Goal: Task Accomplishment & Management: Use online tool/utility

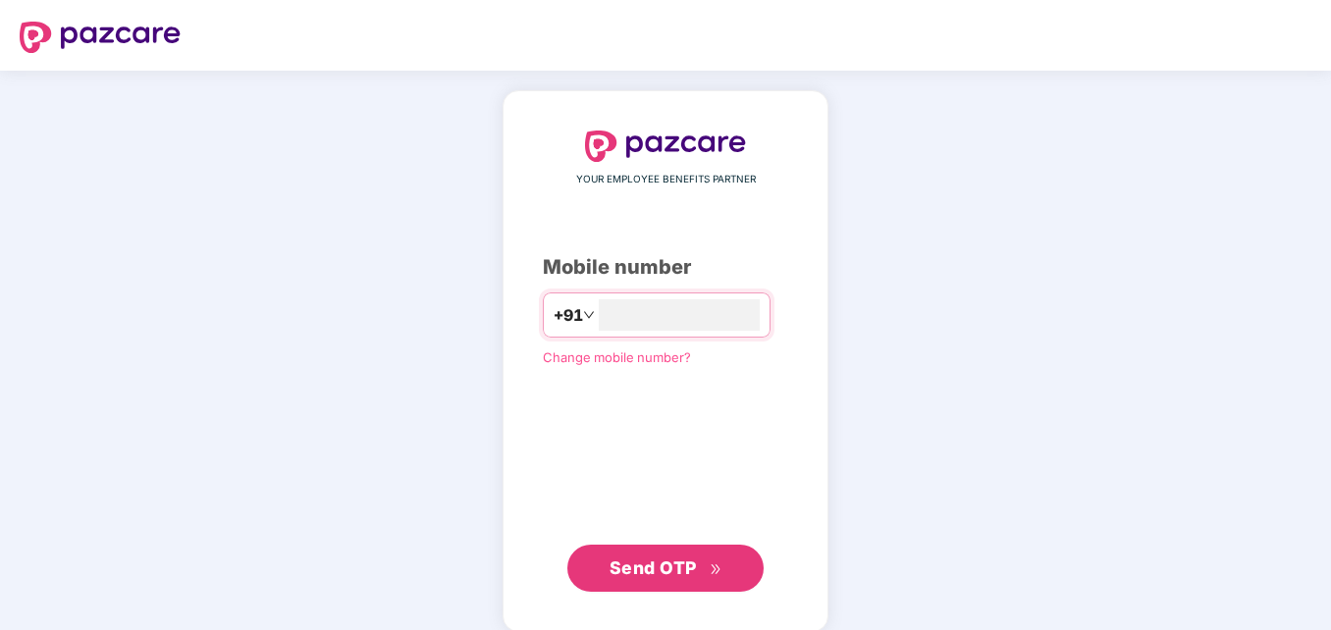
type input "**********"
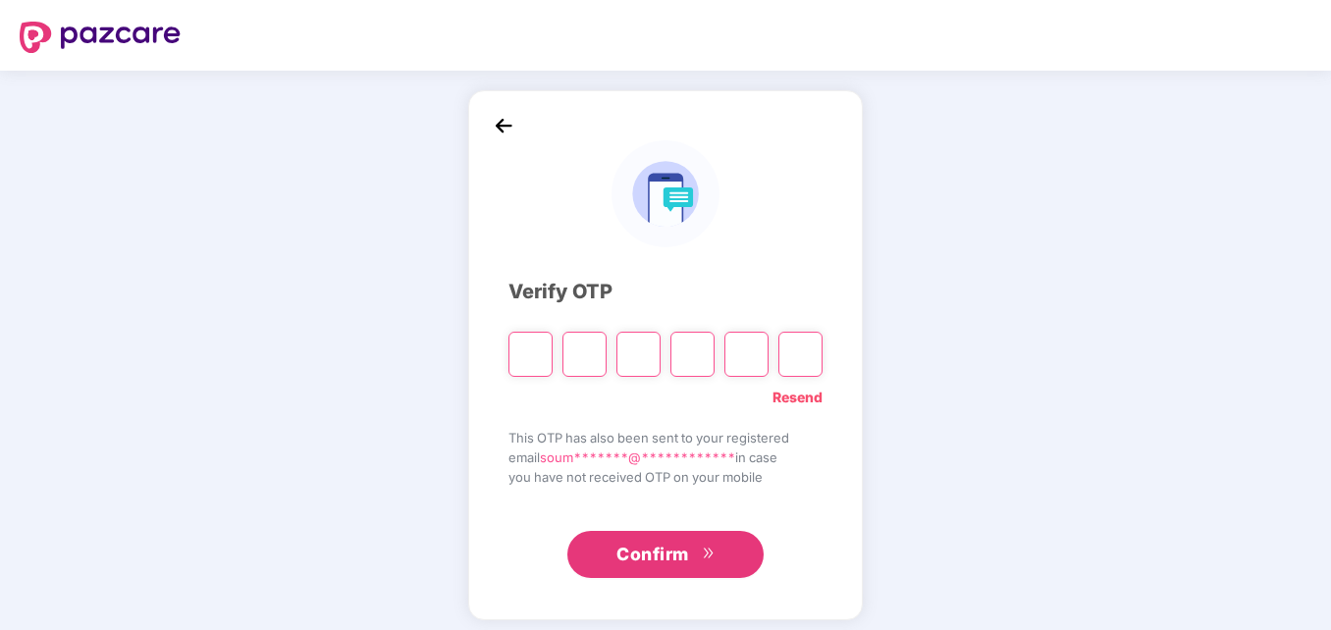
type input "*"
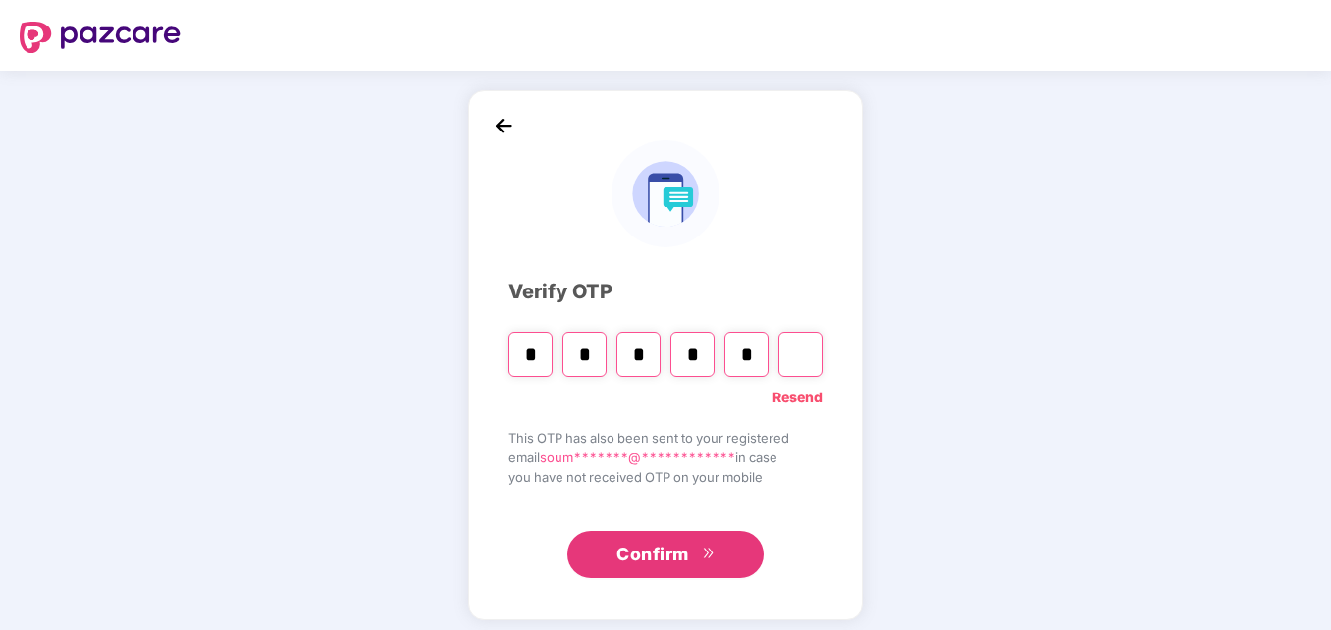
type input "*"
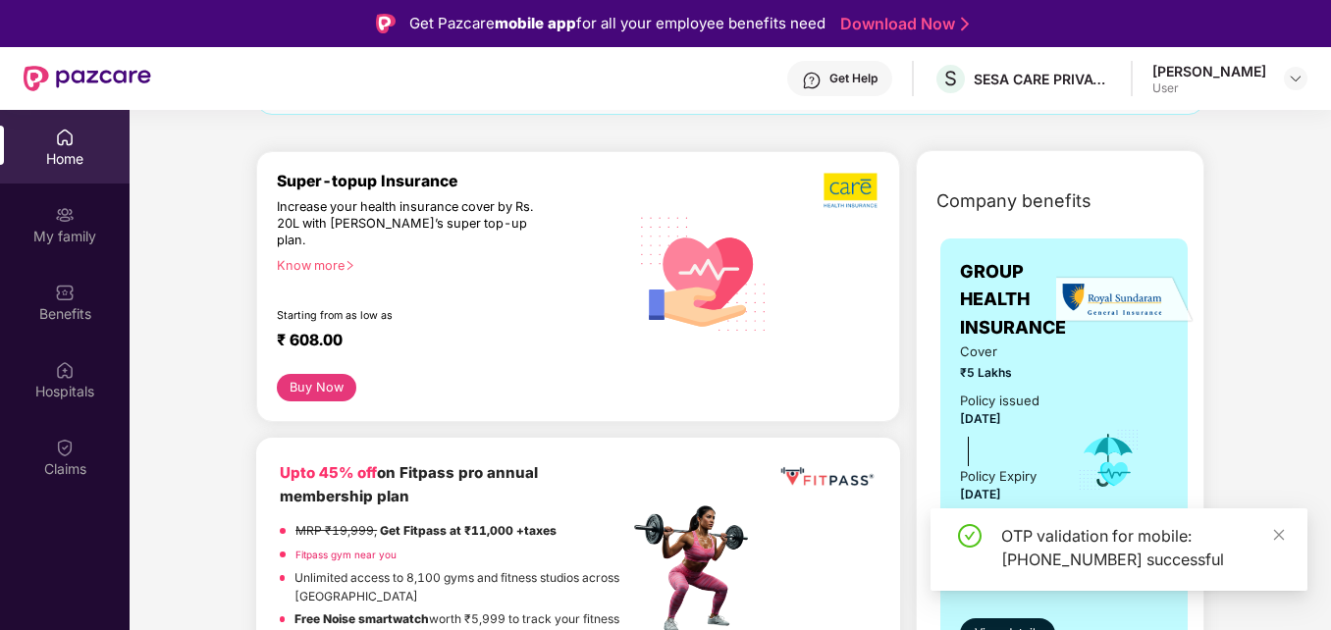
scroll to position [209, 0]
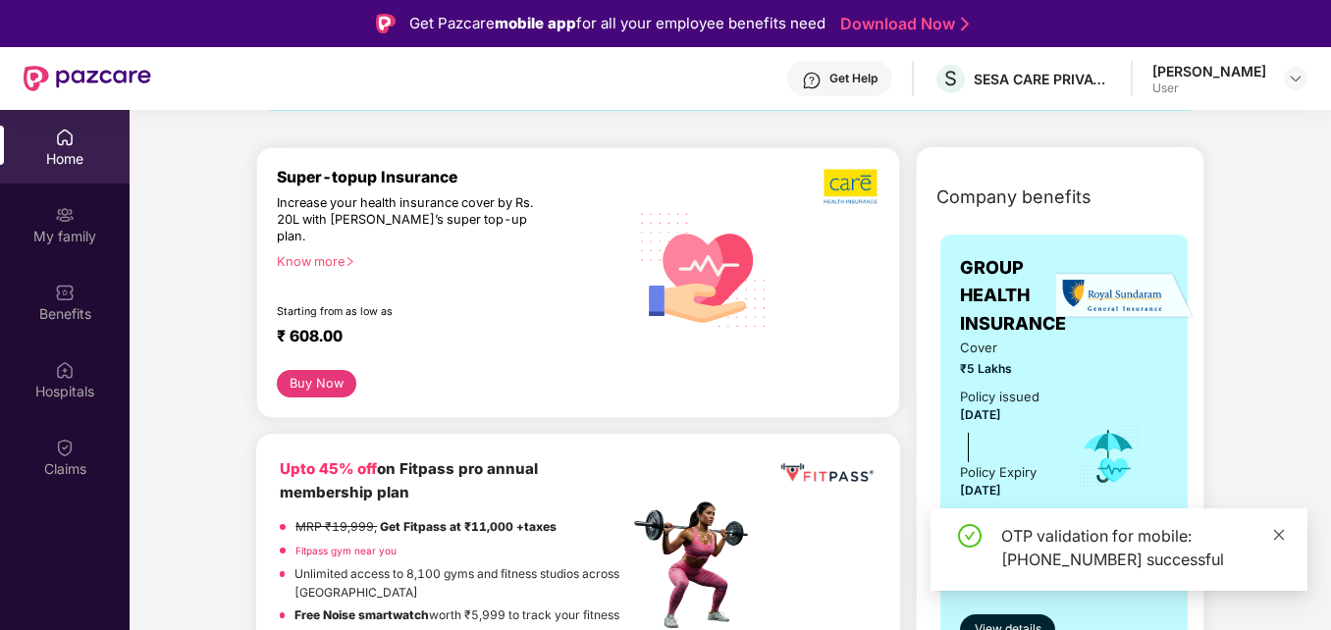
click at [1278, 525] on link at bounding box center [1279, 535] width 14 height 22
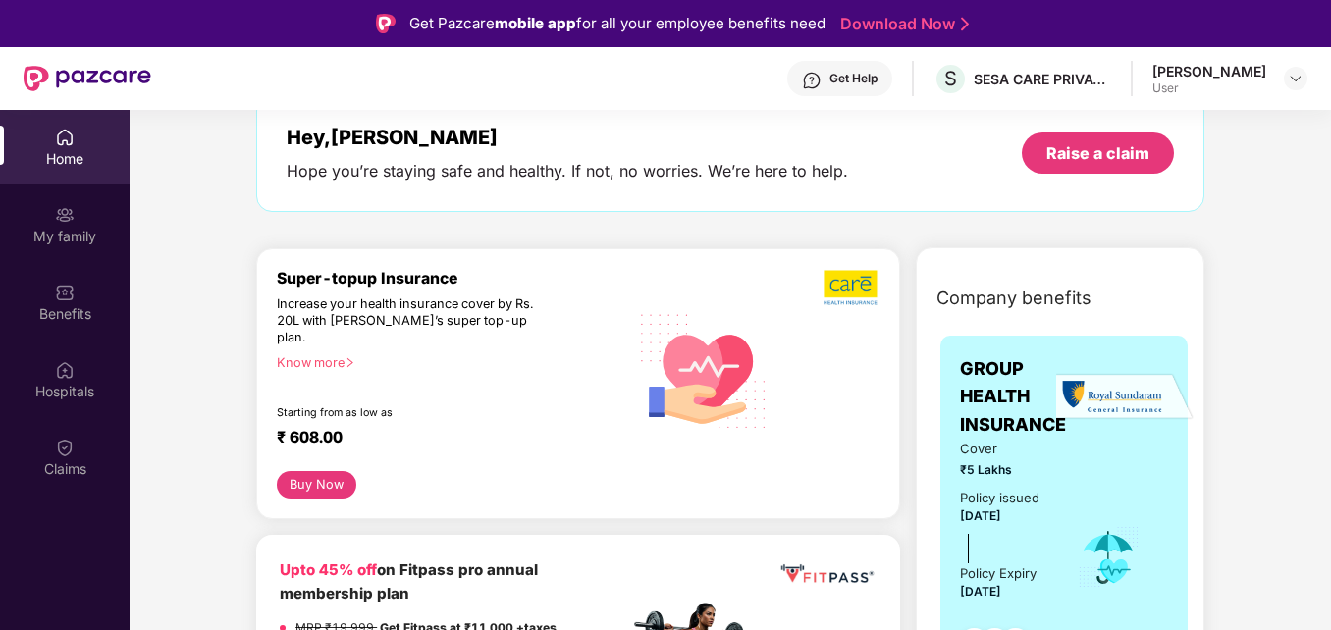
scroll to position [0, 0]
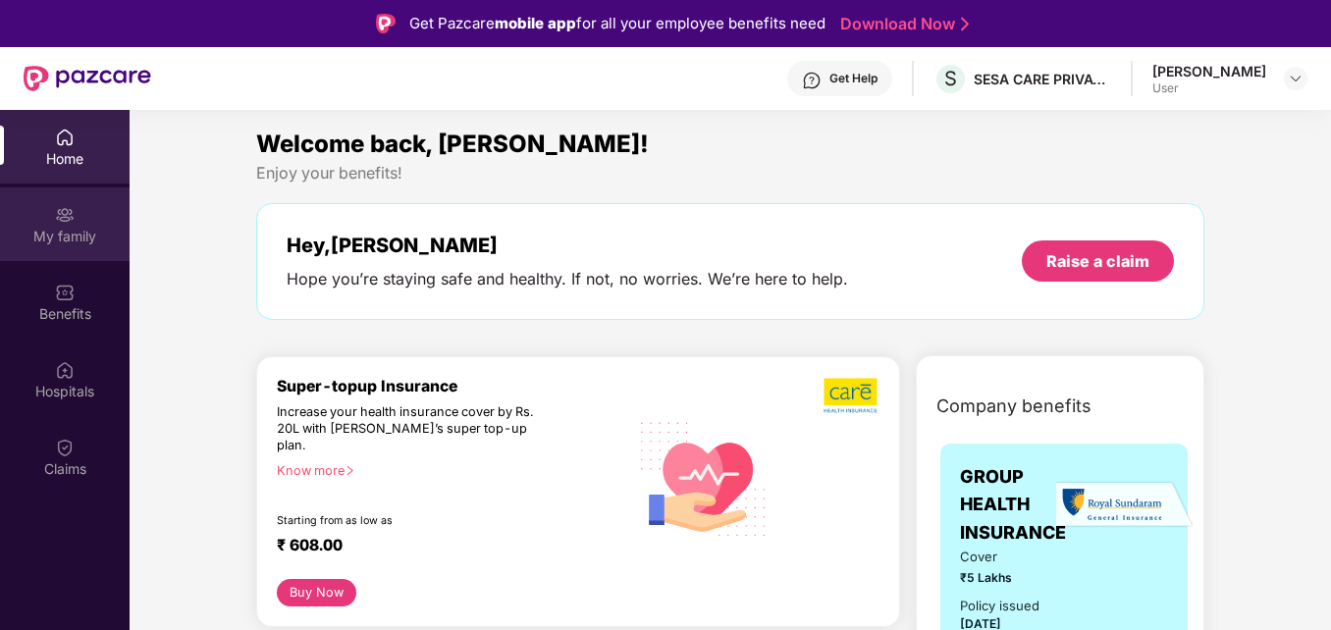
click at [72, 222] on img at bounding box center [65, 215] width 20 height 20
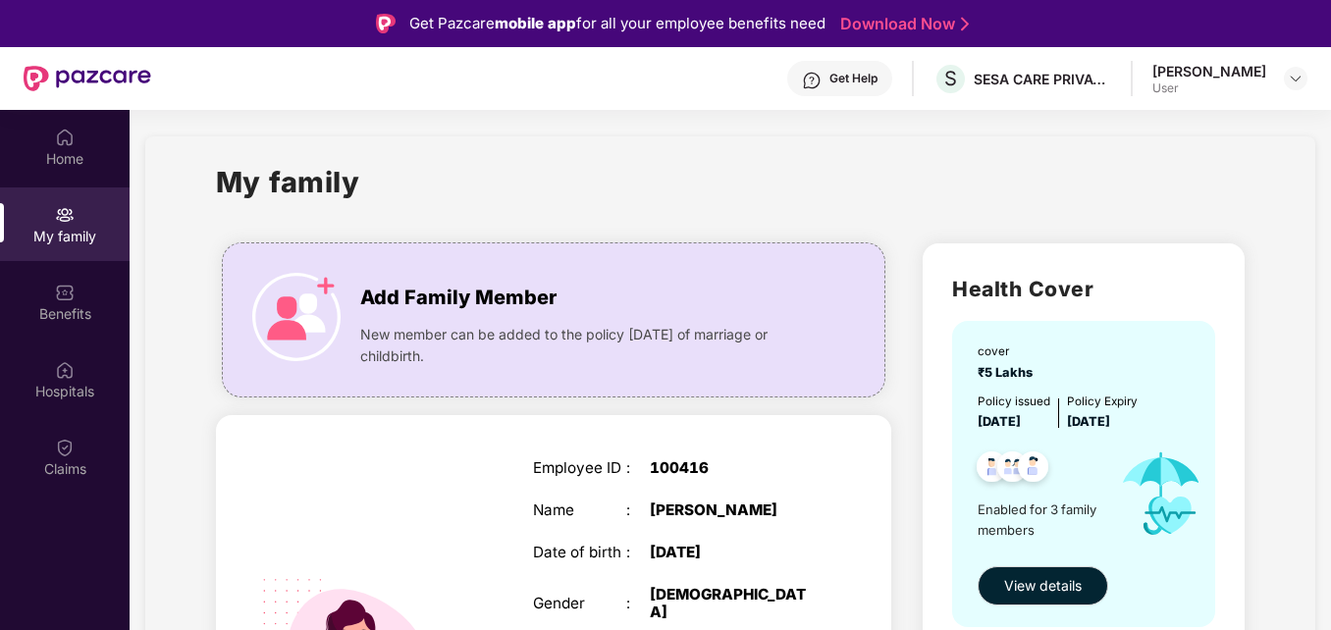
scroll to position [2, 0]
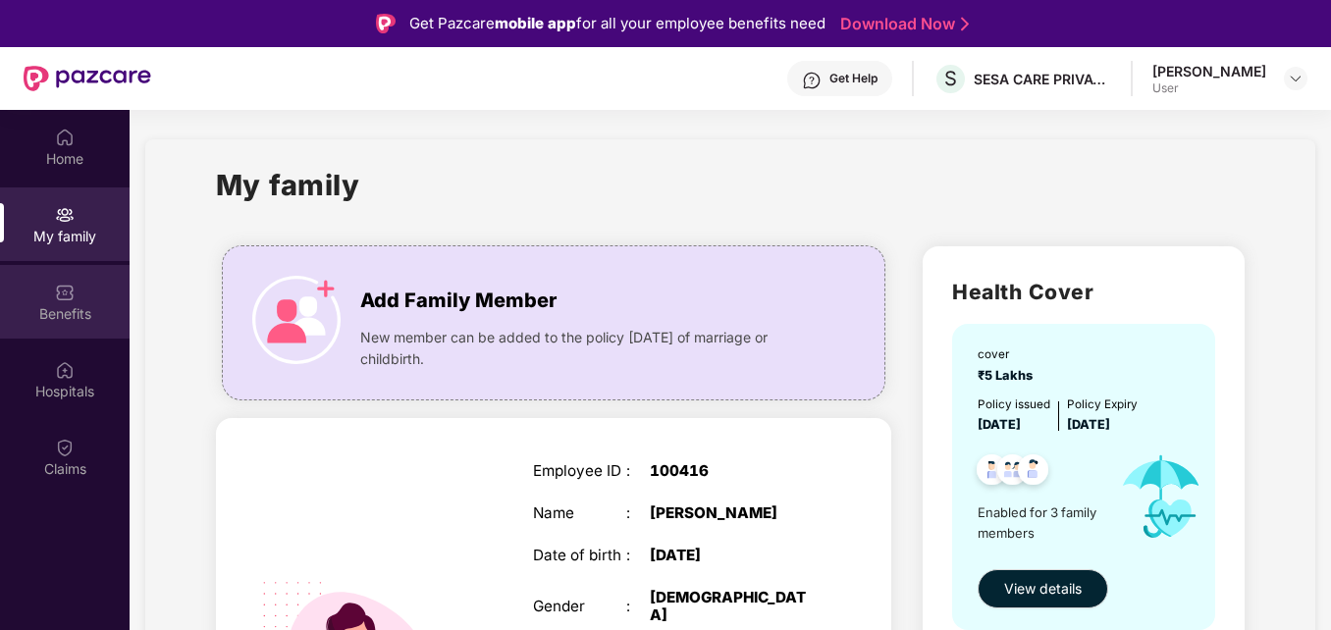
click at [64, 302] on div "Benefits" at bounding box center [65, 302] width 130 height 74
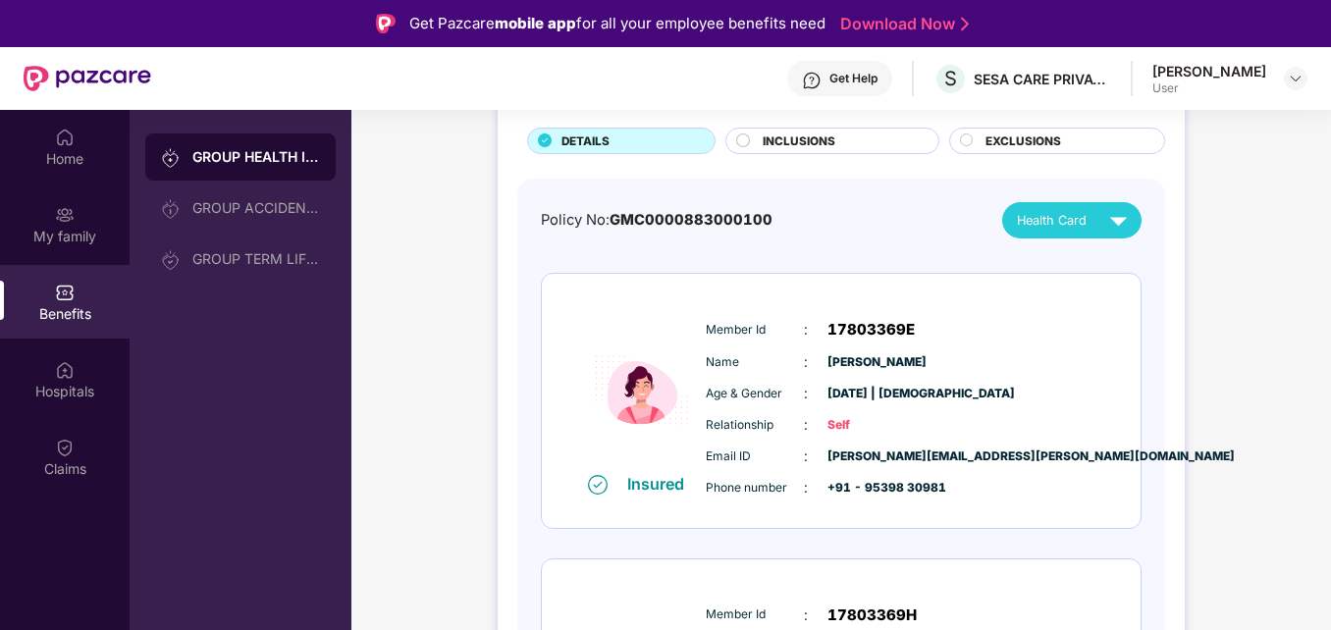
scroll to position [123, 0]
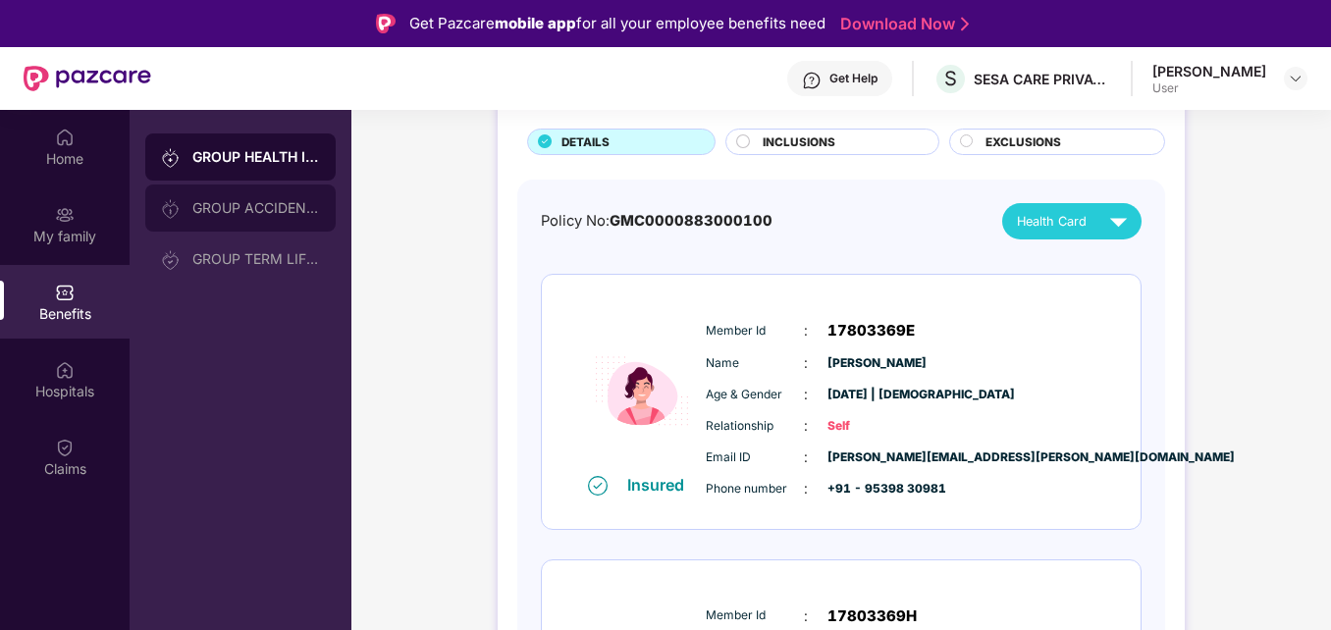
click at [265, 215] on div "GROUP ACCIDENTAL INSURANCE" at bounding box center [256, 208] width 128 height 16
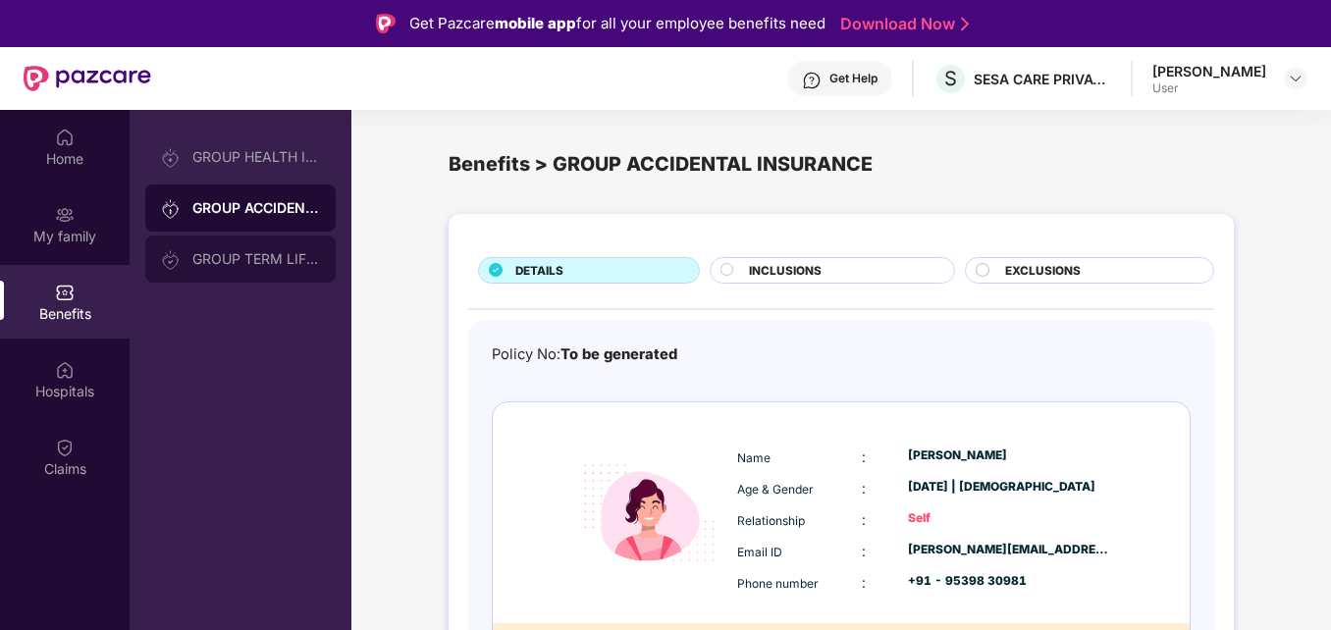
click at [258, 258] on div "GROUP TERM LIFE INSURANCE" at bounding box center [256, 259] width 128 height 16
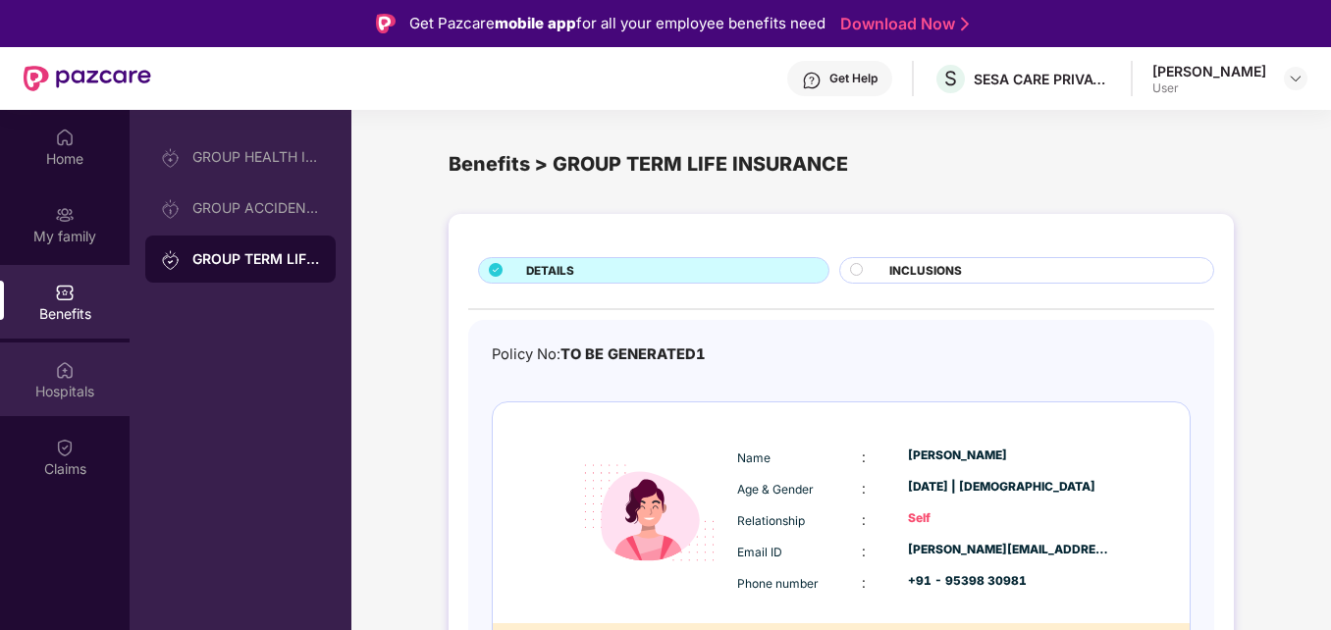
click at [52, 377] on div "Hospitals" at bounding box center [65, 380] width 130 height 74
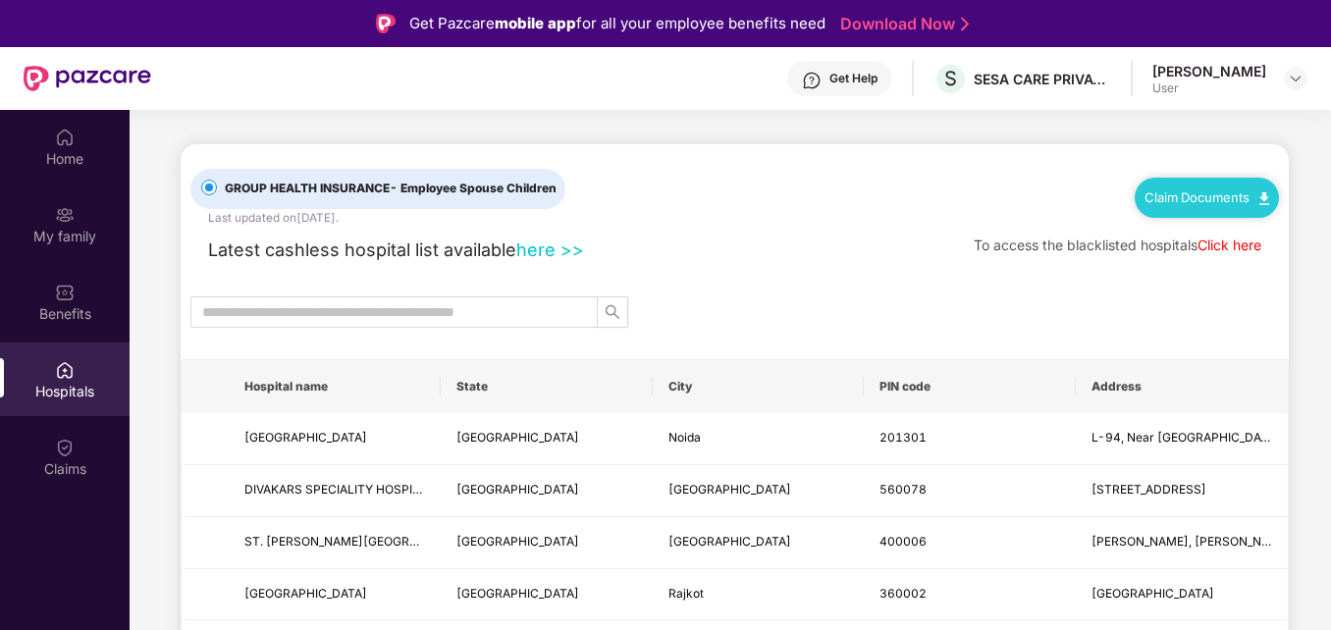
click at [1233, 246] on link "Click here" at bounding box center [1229, 245] width 64 height 17
click at [51, 462] on div "Claims" at bounding box center [65, 469] width 130 height 20
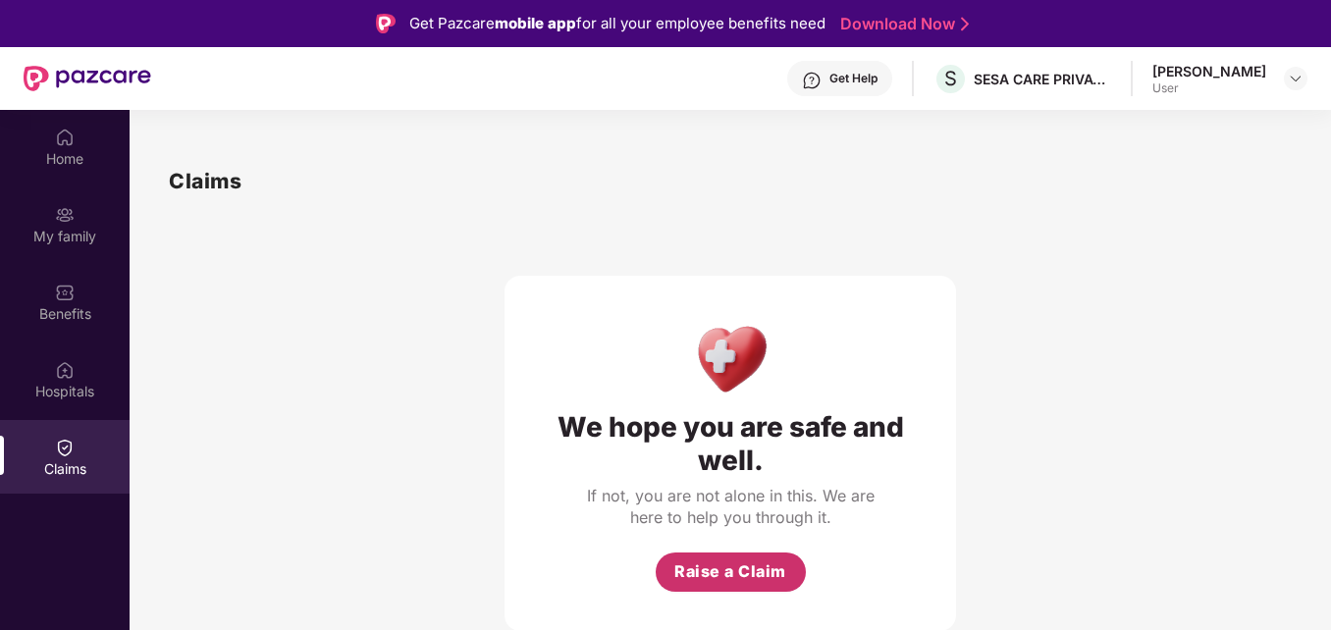
click at [744, 571] on span "Raise a Claim" at bounding box center [730, 571] width 112 height 25
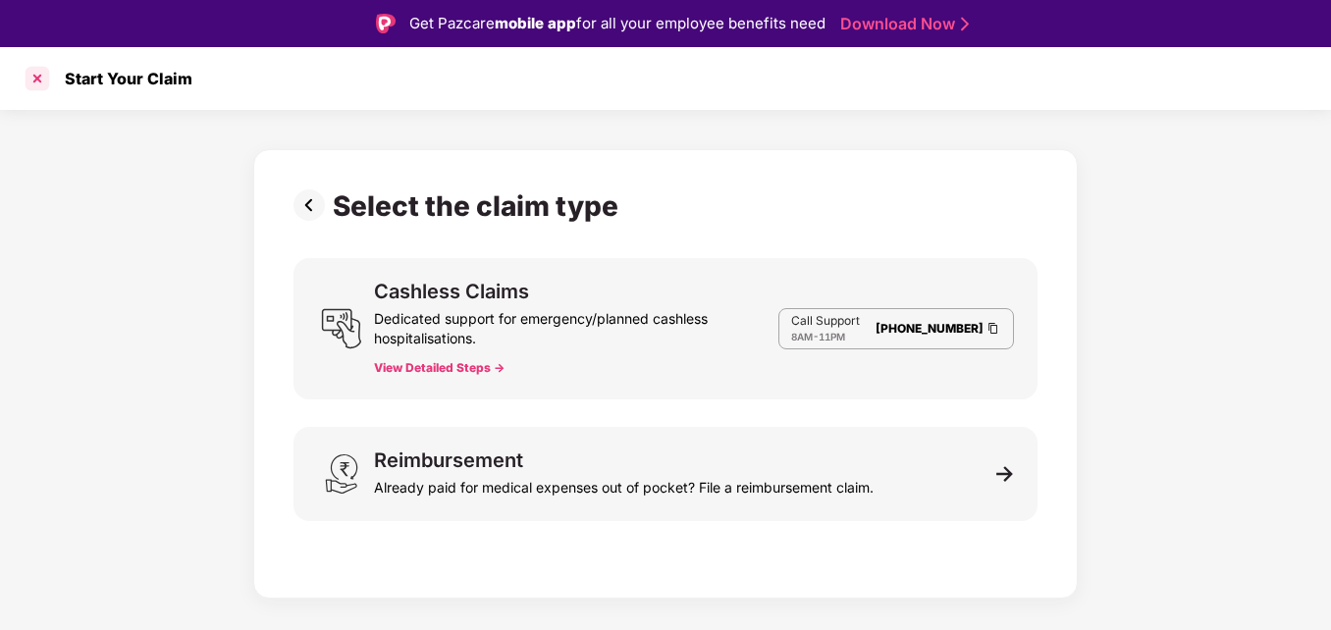
click at [39, 79] on div at bounding box center [37, 78] width 31 height 31
